Goal: Task Accomplishment & Management: Complete application form

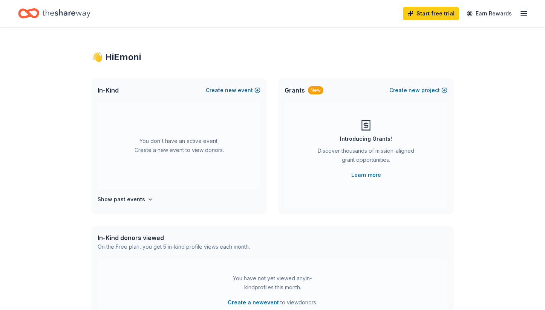
click at [234, 91] on span "new" at bounding box center [230, 90] width 11 height 9
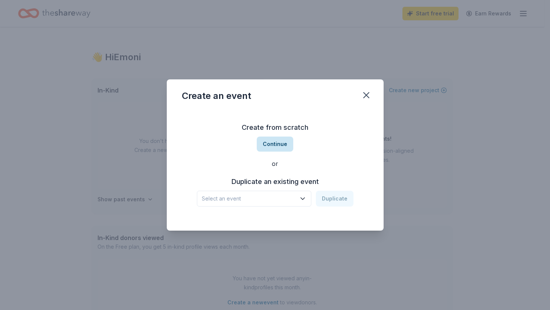
click at [276, 147] on button "Continue" at bounding box center [275, 144] width 37 height 15
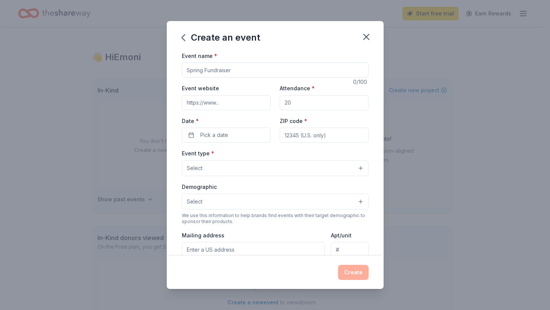
click at [255, 172] on button "Select" at bounding box center [275, 168] width 187 height 16
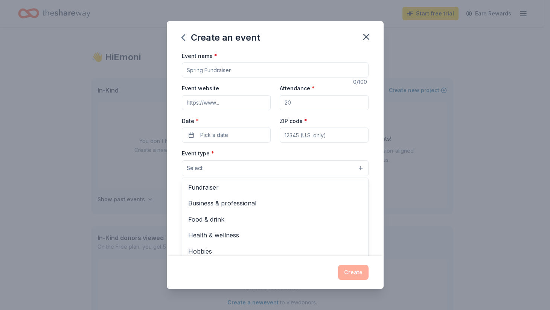
click at [365, 36] on div "Create an event Event name * 0 /100 Event website Attendance * Date * Pick a da…" at bounding box center [275, 155] width 217 height 269
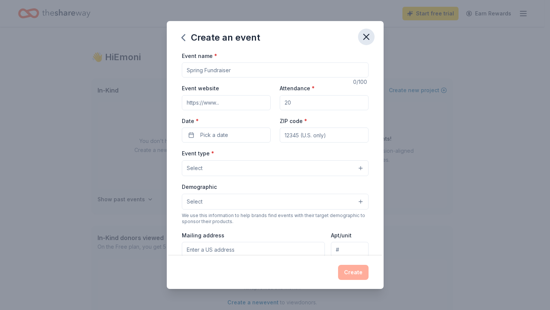
click at [366, 40] on icon "button" at bounding box center [366, 37] width 11 height 11
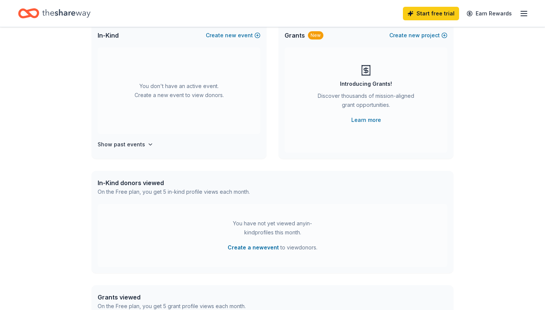
scroll to position [57, 0]
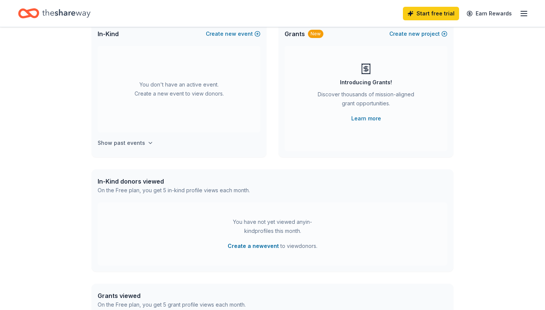
click at [138, 141] on h4 "Show past events" at bounding box center [121, 143] width 47 height 9
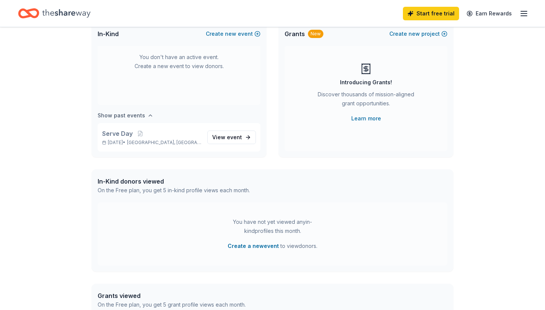
scroll to position [28, 0]
click at [164, 142] on span "[GEOGRAPHIC_DATA], [GEOGRAPHIC_DATA]" at bounding box center [164, 142] width 74 height 6
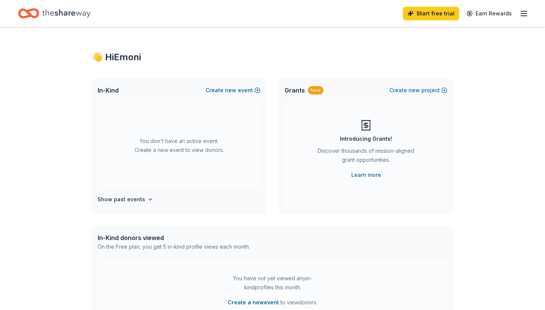
click at [219, 90] on button "Create new event" at bounding box center [233, 90] width 55 height 9
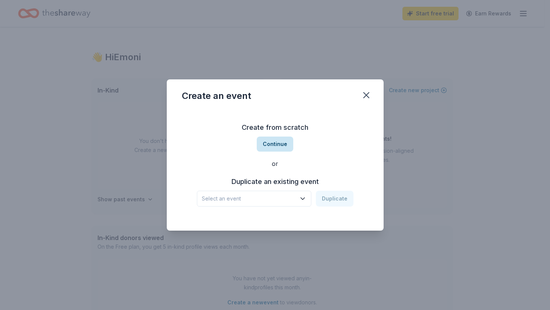
click at [282, 148] on button "Continue" at bounding box center [275, 144] width 37 height 15
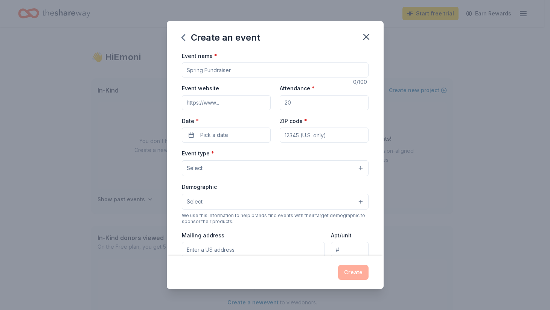
click at [232, 101] on input "Event website" at bounding box center [226, 102] width 89 height 15
type input "[DOMAIN_NAME]"
click at [296, 103] on input "Attendance *" at bounding box center [324, 102] width 89 height 15
type input "400"
click at [235, 67] on input "Event name *" at bounding box center [275, 70] width 187 height 15
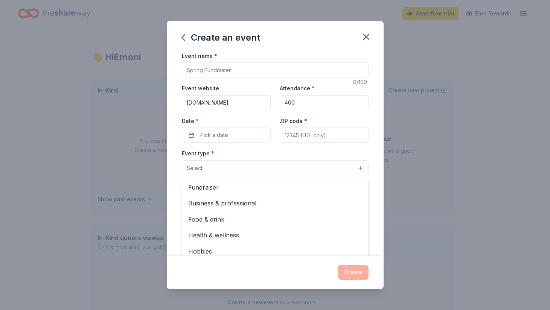
click at [264, 164] on button "Select" at bounding box center [275, 168] width 187 height 16
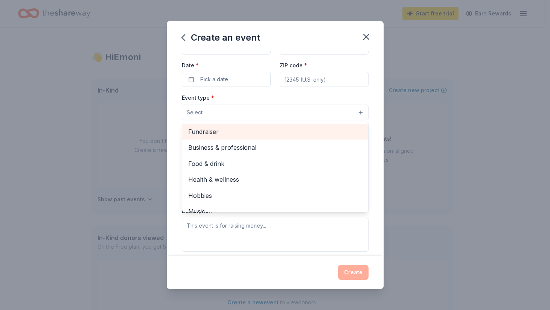
click at [220, 134] on span "Fundraiser" at bounding box center [275, 132] width 174 height 10
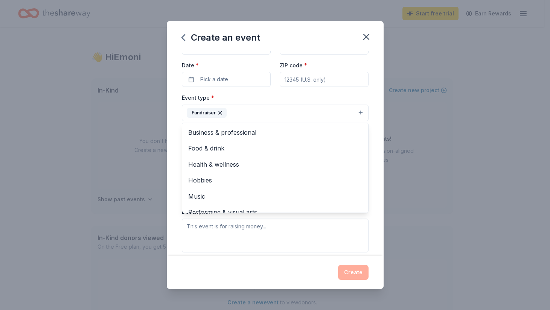
click at [368, 106] on div "Event name * 0 /100 Event website [DOMAIN_NAME] Attendance * 400 Date * Pick a …" at bounding box center [275, 153] width 217 height 205
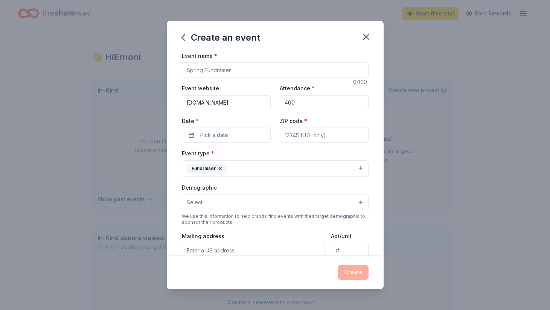
click at [220, 72] on input "Event name *" at bounding box center [275, 70] width 187 height 15
paste input "[DATE] Food Drive"
type input "[DATE] Food Drive"
click at [205, 135] on span "Pick a date" at bounding box center [214, 135] width 28 height 9
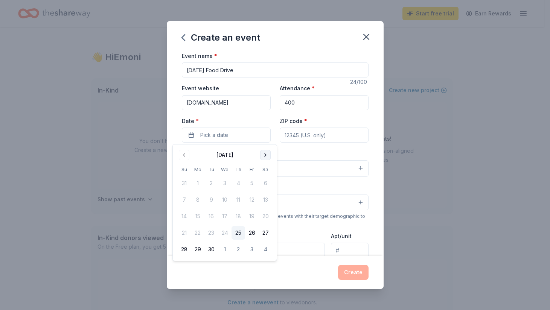
click at [264, 153] on button "Go to next month" at bounding box center [265, 155] width 11 height 11
click at [185, 230] on button "16" at bounding box center [184, 233] width 14 height 14
click at [308, 150] on div "Event type * Fundraiser" at bounding box center [275, 163] width 187 height 28
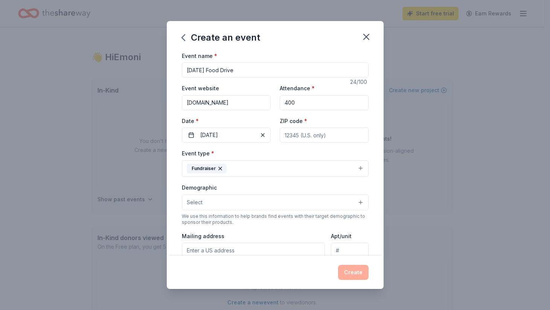
click at [304, 137] on input "ZIP code *" at bounding box center [324, 135] width 89 height 15
type input "20774"
click at [341, 115] on div "Event website [DOMAIN_NAME] Attendance * 400 Date * [DATE] ZIP code * 20774" at bounding box center [275, 113] width 187 height 59
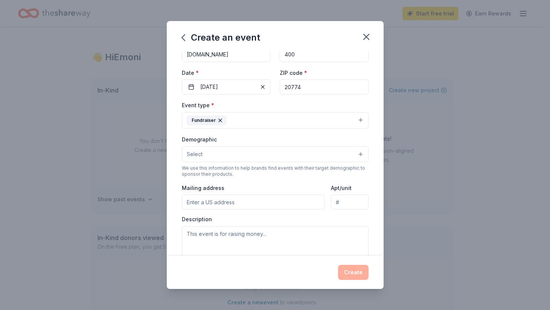
scroll to position [53, 0]
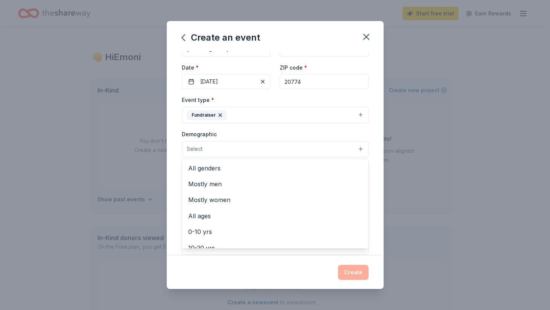
click at [249, 143] on button "Select" at bounding box center [275, 149] width 187 height 16
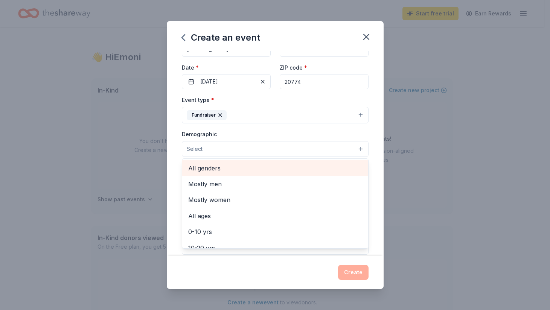
click at [218, 170] on span "All genders" at bounding box center [275, 168] width 174 height 10
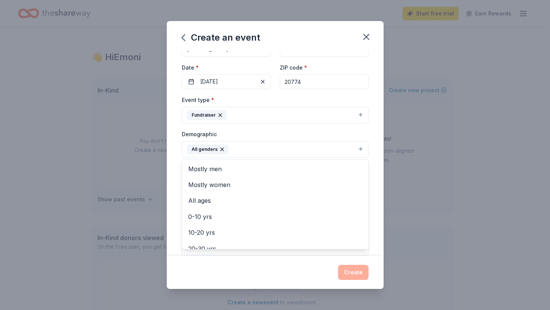
click at [365, 141] on div "Event name * [DATE] Food Drive 24 /100 Event website [DOMAIN_NAME] Attendance *…" at bounding box center [275, 153] width 217 height 205
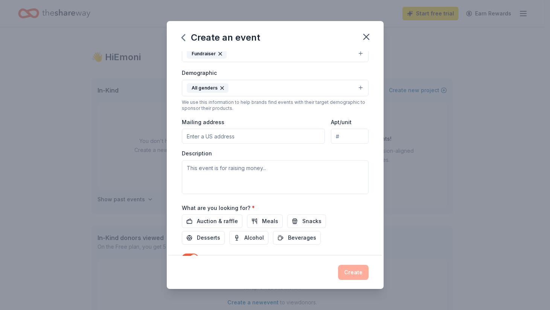
scroll to position [115, 0]
click at [214, 136] on input "Mailing address" at bounding box center [254, 135] width 144 height 15
click at [250, 121] on div "Mailing address" at bounding box center [254, 130] width 144 height 27
click at [231, 169] on textarea at bounding box center [275, 177] width 187 height 34
click at [214, 136] on input "Mailing address" at bounding box center [254, 135] width 144 height 15
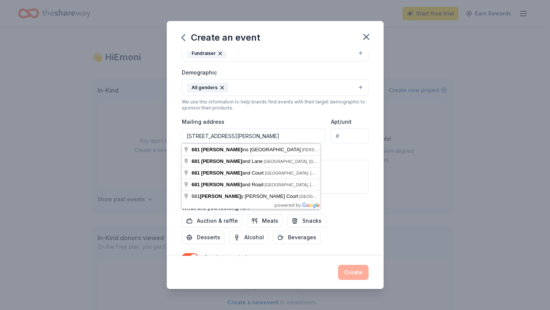
type input "[STREET_ADDRESS][PERSON_NAME]"
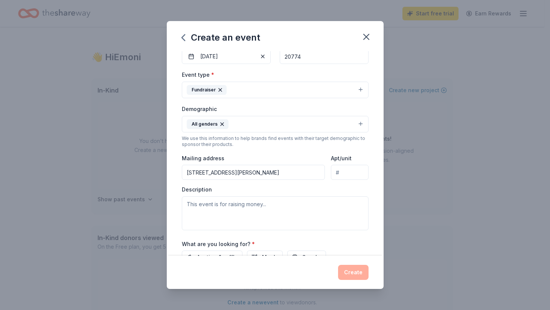
scroll to position [0, 0]
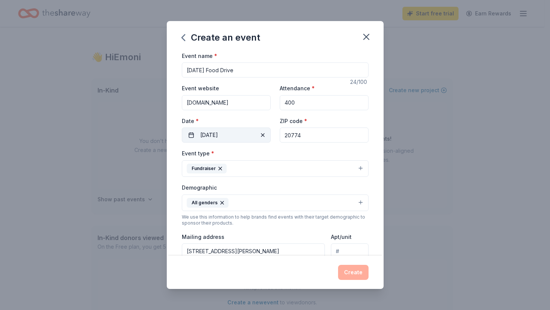
drag, startPoint x: 301, startPoint y: 137, endPoint x: 203, endPoint y: 132, distance: 98.1
click at [203, 132] on div "Event website [DOMAIN_NAME] Attendance * 400 Date * [DATE] ZIP code * 20774" at bounding box center [275, 113] width 187 height 59
type input "21061"
click at [219, 133] on div "Event website [DOMAIN_NAME] Attendance * 400 Date * [DATE] ZIP code * 21061" at bounding box center [275, 113] width 187 height 59
type input "20774"
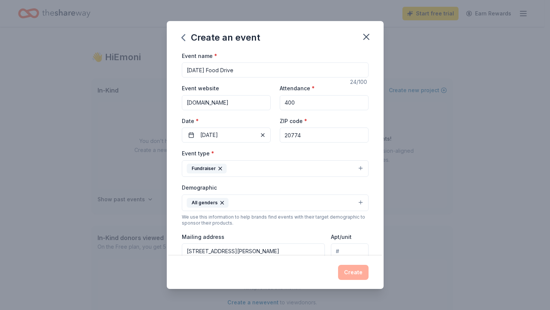
click at [359, 121] on div "ZIP code * 20774" at bounding box center [324, 129] width 89 height 27
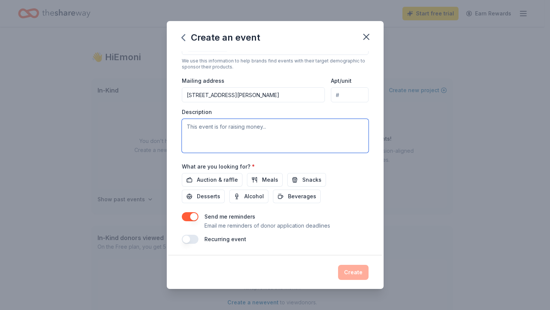
click at [236, 130] on textarea at bounding box center [275, 136] width 187 height 34
paste textarea "Our [DATE] Outreach will take place on [DATE], and we aim to provide meals and …"
type textarea "Our [DATE] Outreach will take place on [DATE], and we aim to provide meals and …"
paste textarea "Our [DATE] Outreach will take place on [DATE], and we aim to provide meals and …"
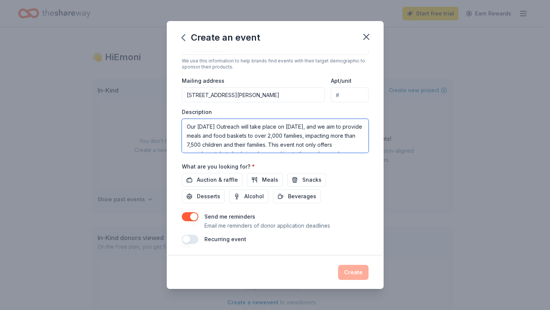
drag, startPoint x: 351, startPoint y: 127, endPoint x: 255, endPoint y: 127, distance: 95.3
click at [255, 127] on textarea "Our [DATE] Outreach will take place on [DATE], and we aim to provide meals and …" at bounding box center [275, 136] width 187 height 34
drag, startPoint x: 286, startPoint y: 127, endPoint x: 270, endPoint y: 127, distance: 15.5
click at [272, 127] on textarea "Our [DATE] Outreach aims we aim to provide meals and food baskets to over 2,000…" at bounding box center [275, 136] width 187 height 34
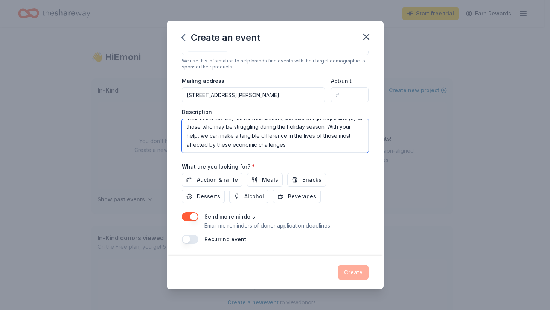
type textarea "Our [DATE] Outreach aims to provide meals and food baskets to over 2,000 famili…"
click at [346, 194] on div "Auction & raffle Meals Snacks Desserts Alcohol Beverages" at bounding box center [275, 188] width 187 height 30
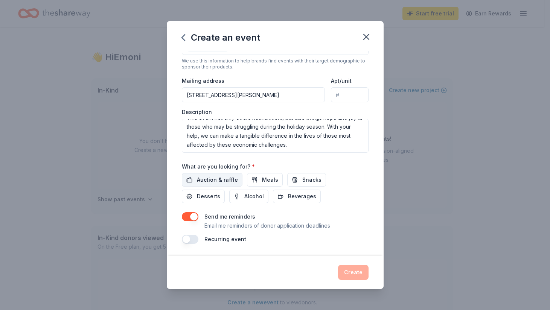
click at [218, 183] on span "Auction & raffle" at bounding box center [217, 180] width 41 height 9
click at [250, 181] on button "Meals" at bounding box center [265, 180] width 36 height 14
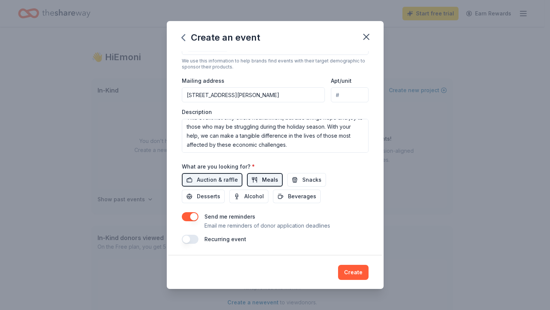
click at [262, 179] on span "Meals" at bounding box center [270, 180] width 16 height 9
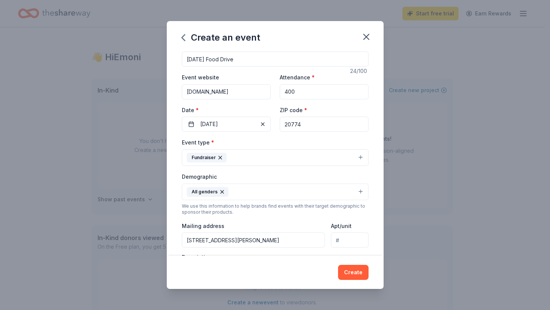
scroll to position [0, 0]
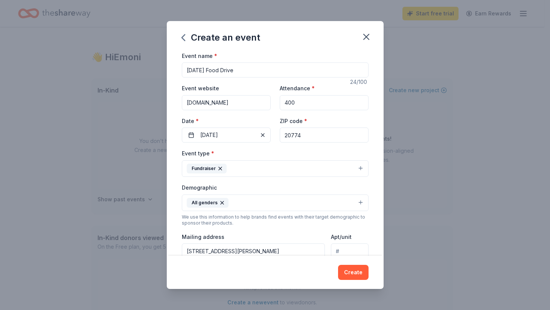
click at [311, 102] on input "400" at bounding box center [324, 102] width 89 height 15
type input "4"
type input "225"
click at [368, 127] on div "Event name * [DATE] Food Drive 24 /100 Event website [DOMAIN_NAME] Attendance *…" at bounding box center [275, 153] width 217 height 205
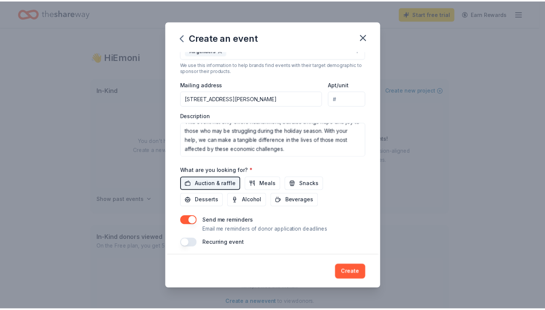
scroll to position [156, 0]
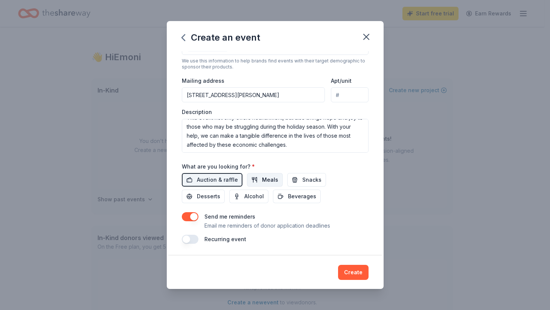
click at [262, 183] on span "Meals" at bounding box center [270, 180] width 16 height 9
click at [352, 274] on button "Create" at bounding box center [353, 272] width 31 height 15
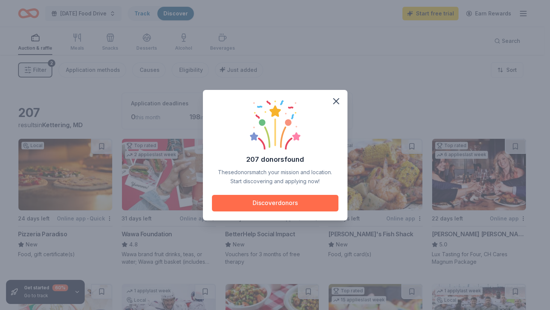
click at [289, 205] on button "Discover donors" at bounding box center [275, 203] width 127 height 17
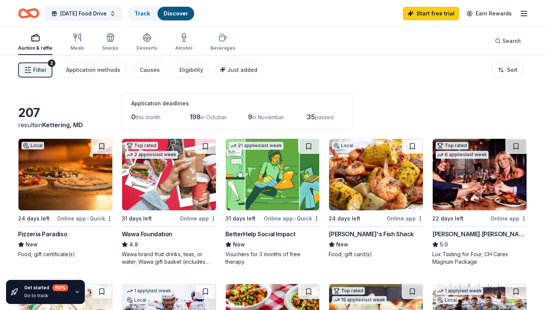
click at [279, 221] on div "Online app • Quick" at bounding box center [292, 218] width 56 height 9
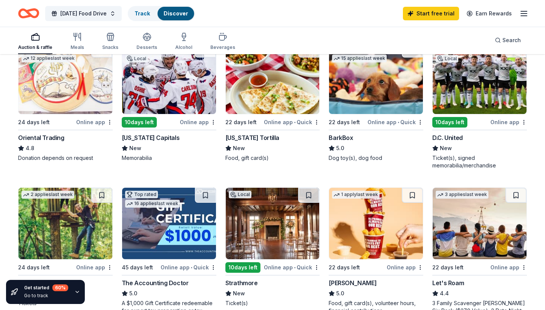
scroll to position [241, 0]
